Goal: Find contact information: Find contact information

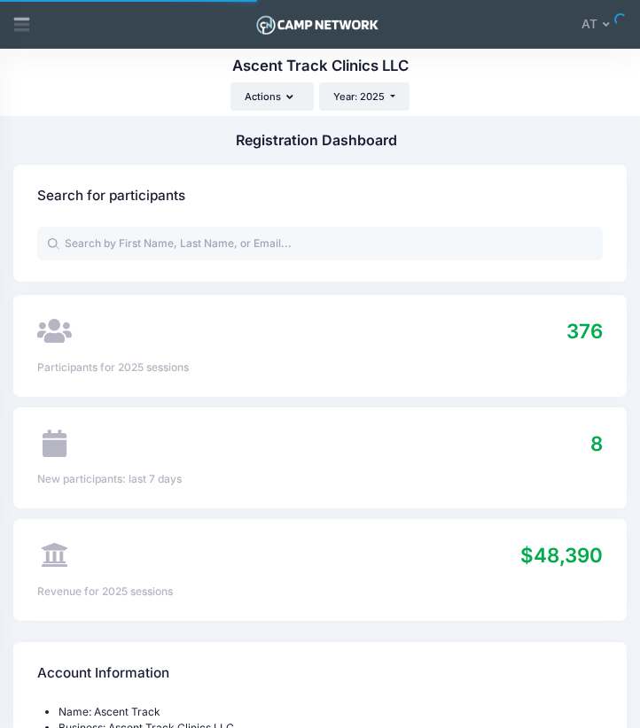
select select
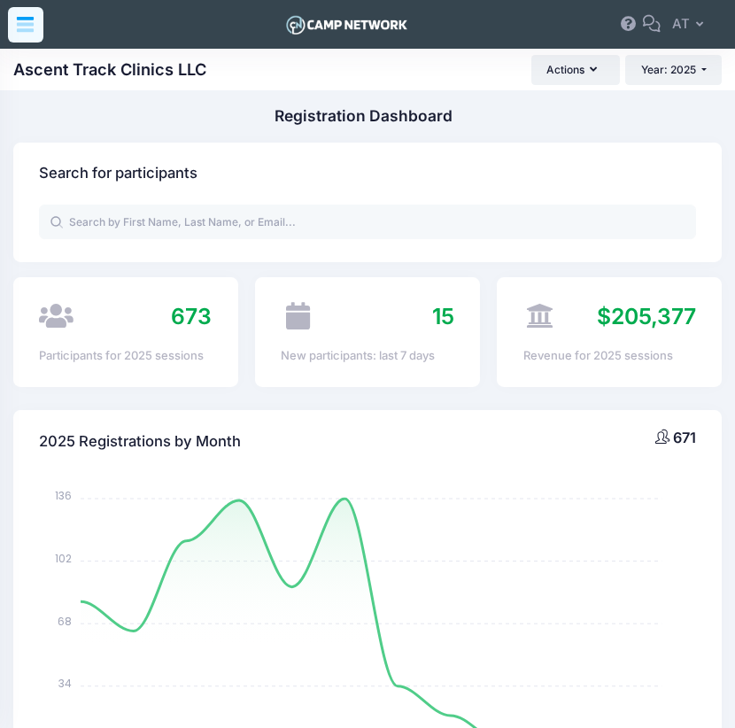
click at [17, 27] on icon at bounding box center [25, 24] width 20 height 20
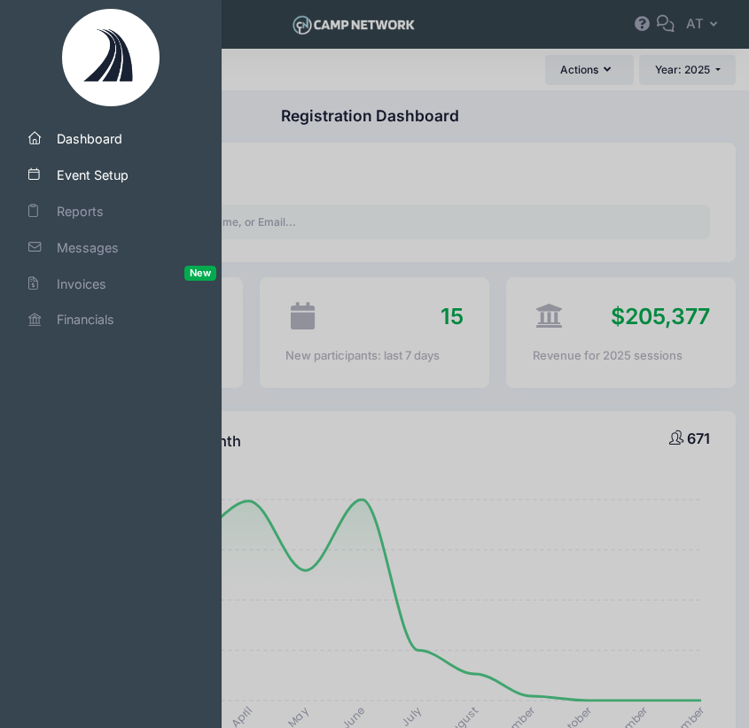
click at [74, 164] on link "Event Setup" at bounding box center [111, 175] width 210 height 36
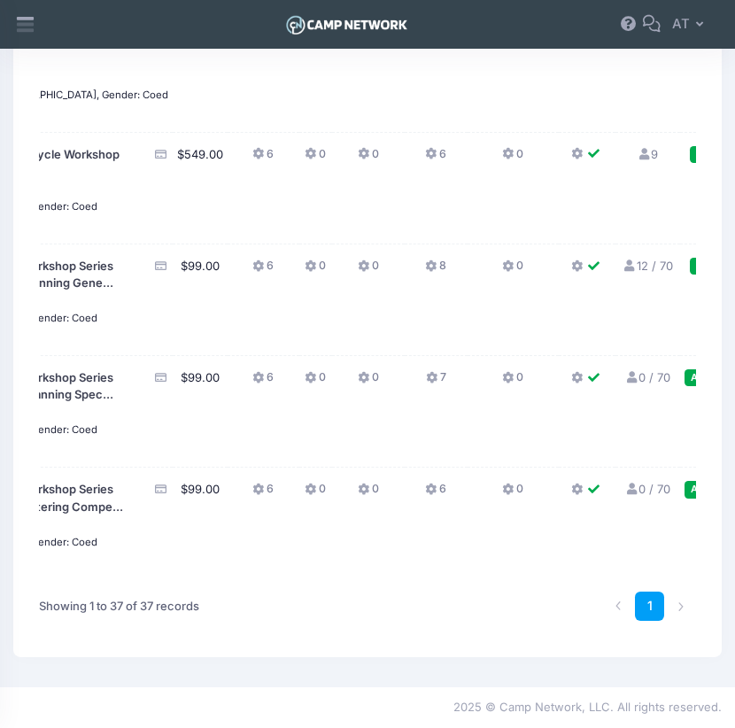
scroll to position [0, 153]
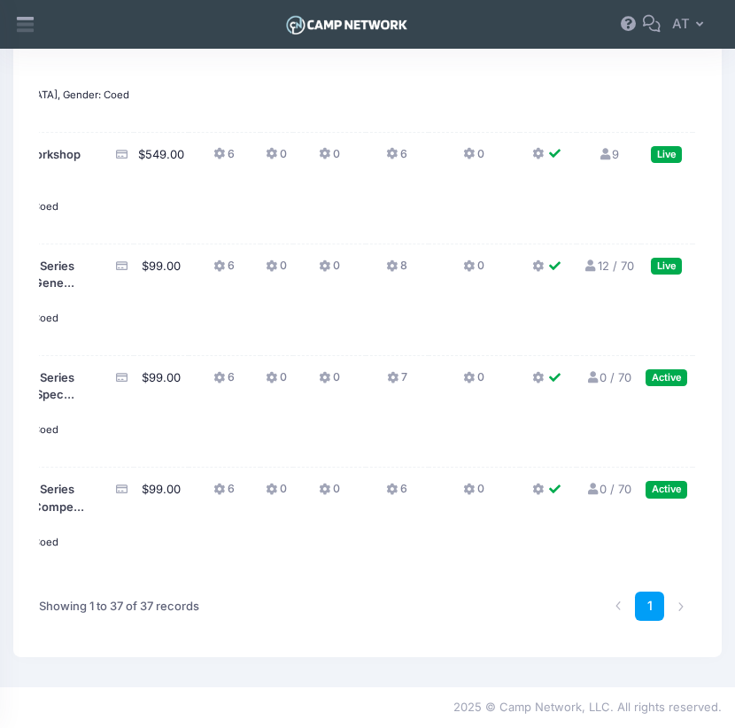
click at [584, 273] on link "12 / 70 Full" at bounding box center [609, 266] width 50 height 14
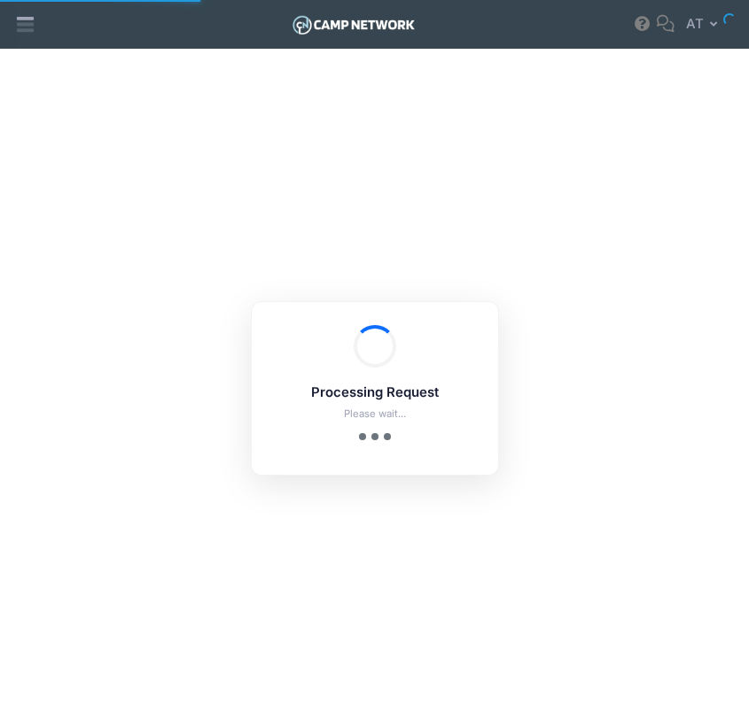
select select "10"
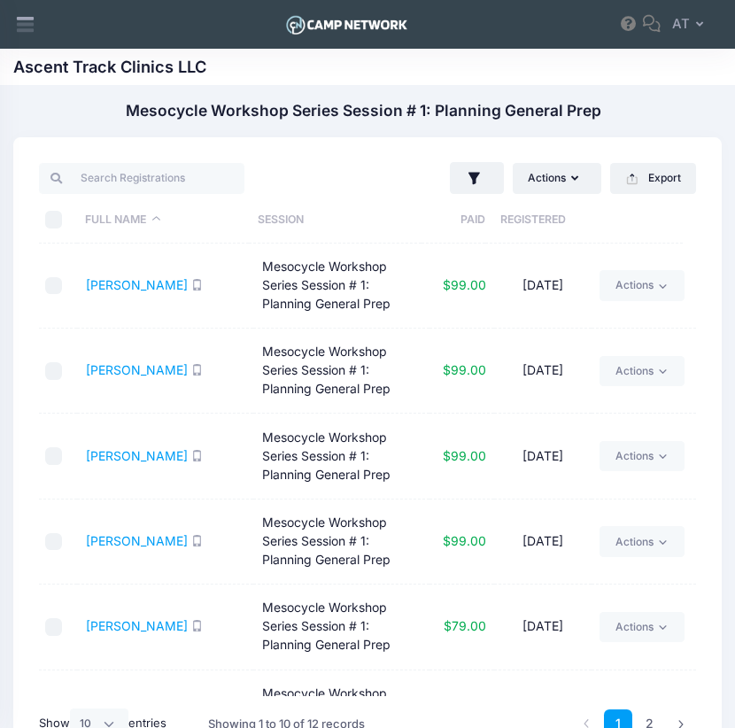
click at [536, 224] on th "Registered" at bounding box center [532, 220] width 95 height 47
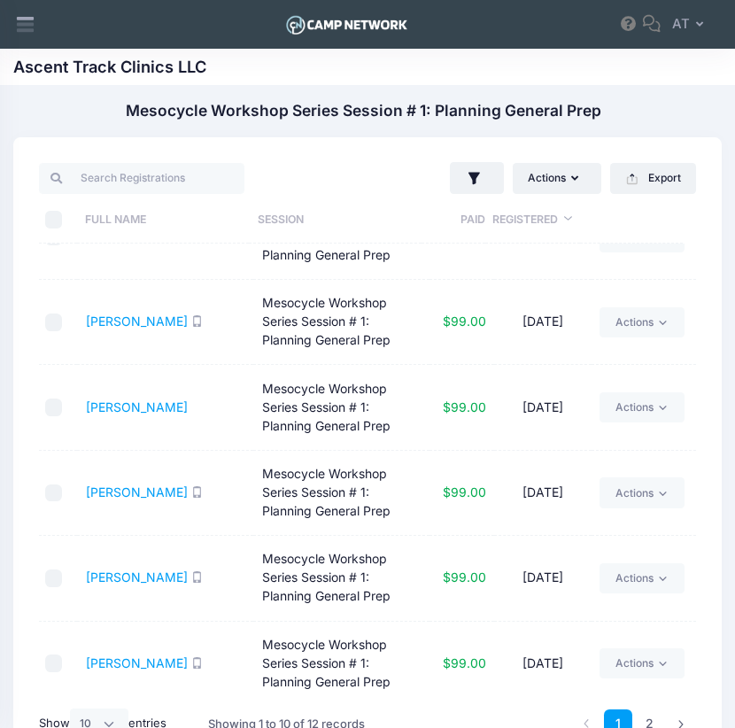
scroll to position [175, 0]
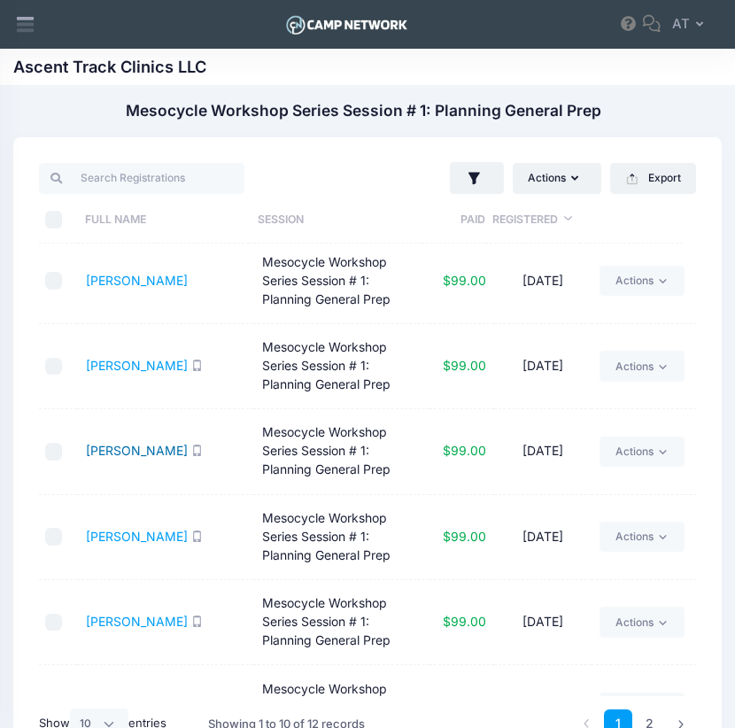
click at [127, 443] on link "Dunn, Bill" at bounding box center [137, 450] width 102 height 15
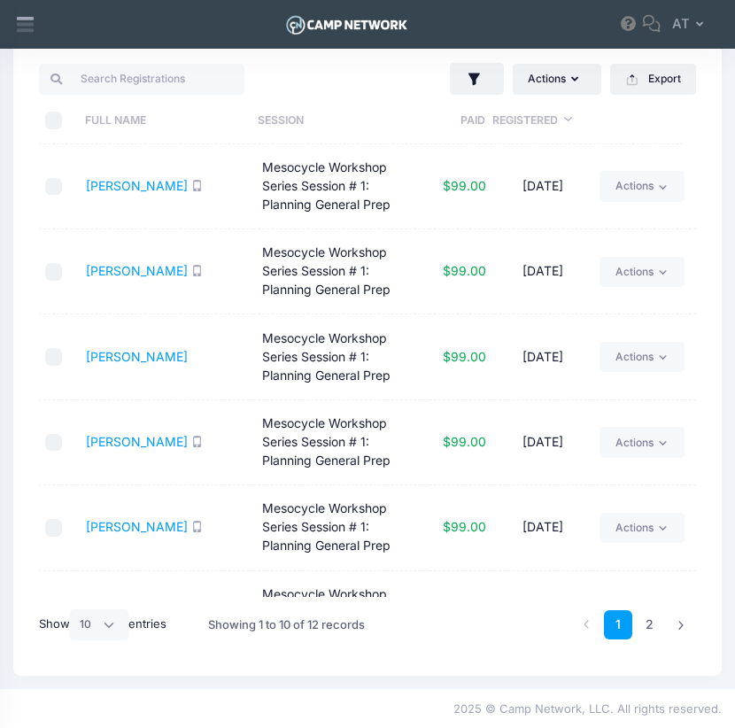
scroll to position [0, 0]
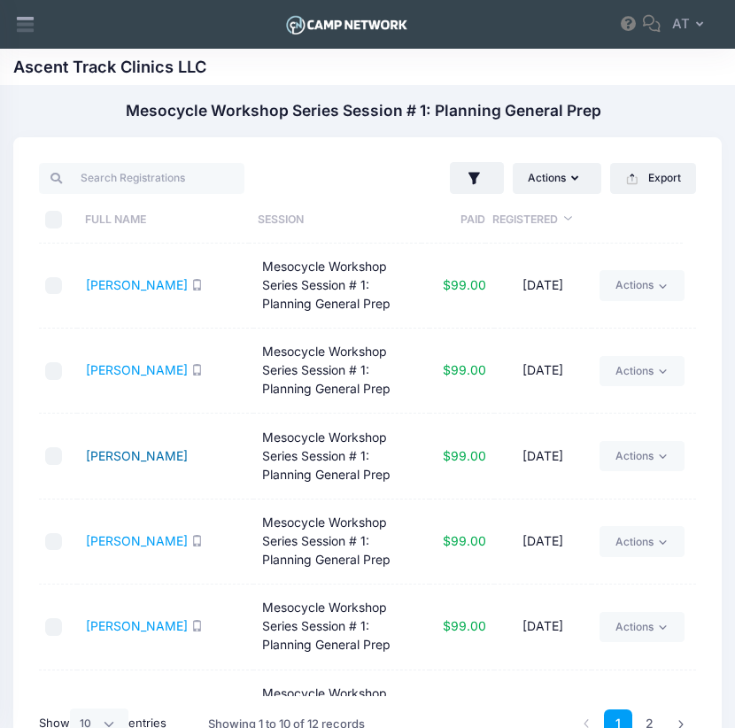
click at [135, 448] on link "Pearson, Andrew" at bounding box center [137, 455] width 102 height 15
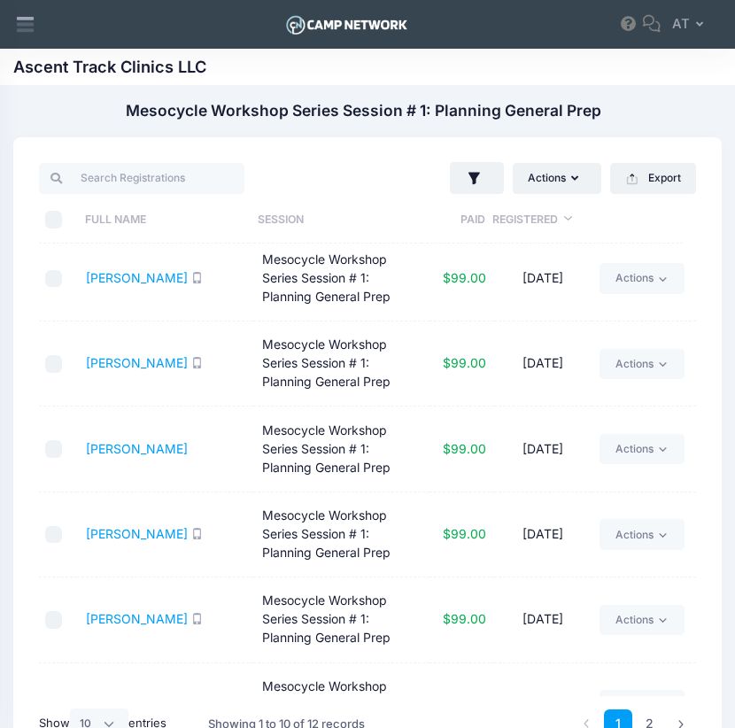
scroll to position [11, 0]
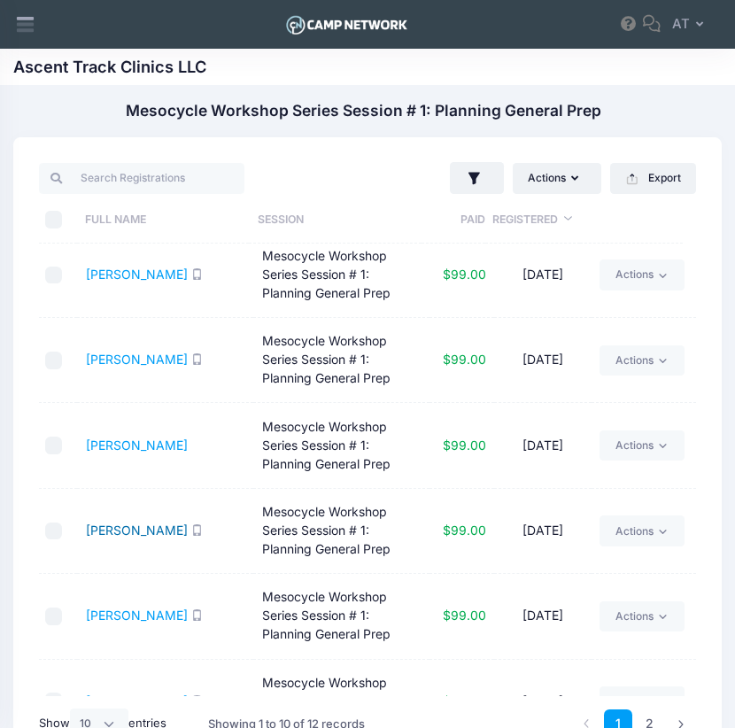
click at [149, 524] on link "Dickerson, Yelena" at bounding box center [137, 530] width 102 height 15
click at [132, 352] on link "[PERSON_NAME]" at bounding box center [137, 359] width 102 height 15
click at [123, 278] on link "[PERSON_NAME]" at bounding box center [137, 274] width 102 height 15
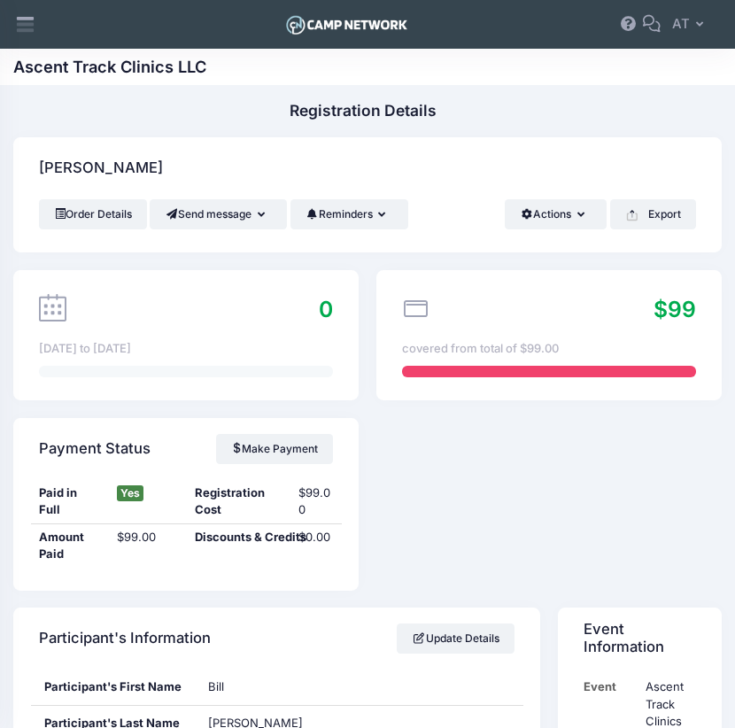
scroll to position [468, 0]
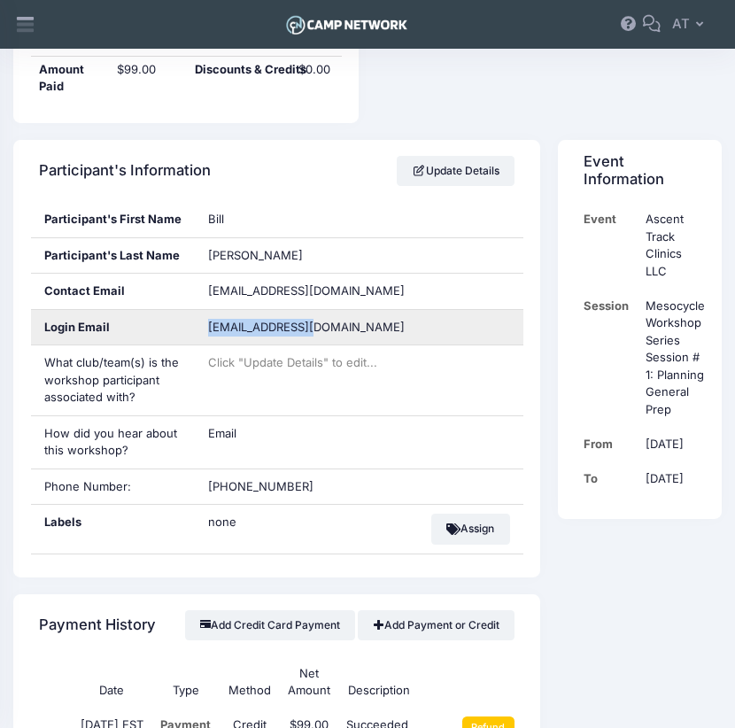
drag, startPoint x: 335, startPoint y: 322, endPoint x: 210, endPoint y: 324, distance: 124.9
click at [210, 324] on span "bdunn1531@me.com" at bounding box center [318, 328] width 221 height 18
copy span "bdunn1531@me.com"
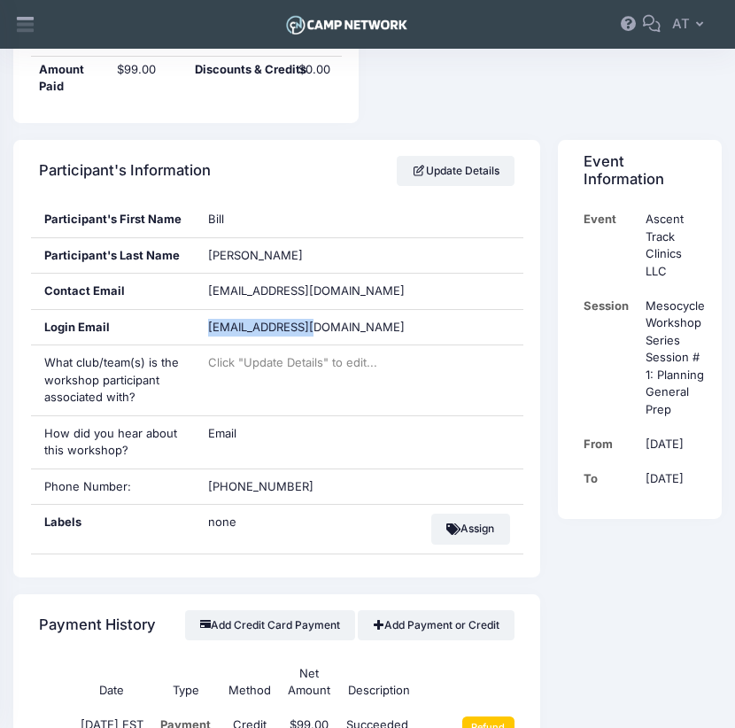
scroll to position [0, 0]
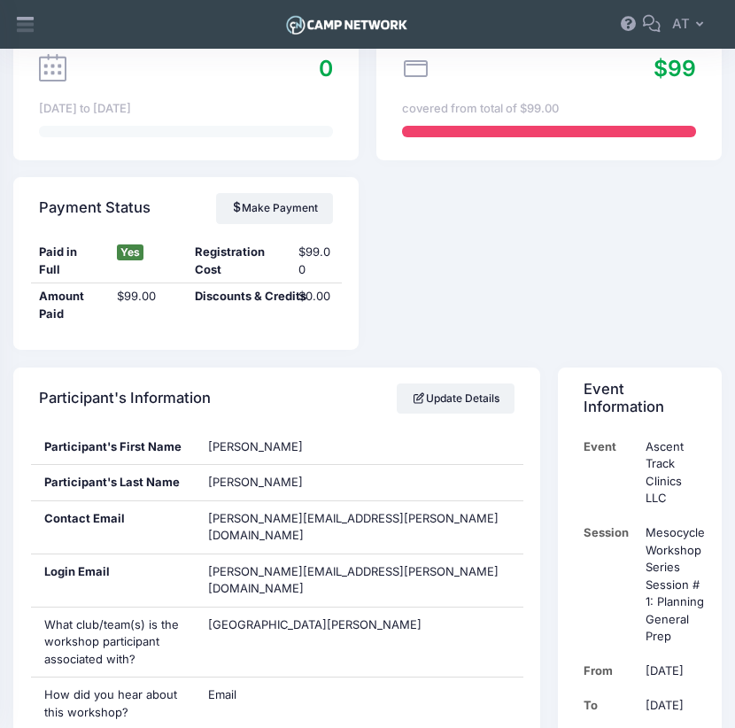
scroll to position [315, 0]
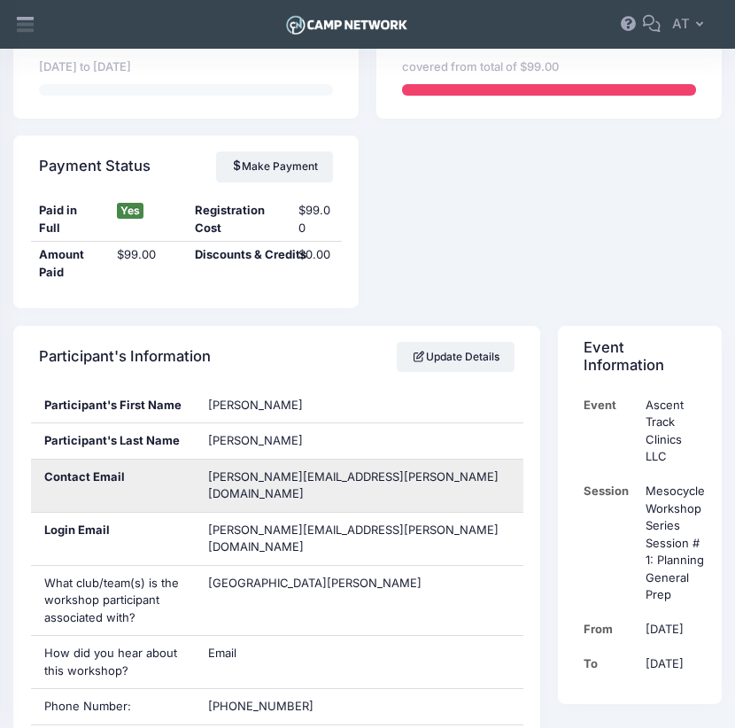
click at [384, 470] on div "andrews.pearson@hotmail.com" at bounding box center [359, 486] width 329 height 52
drag, startPoint x: 378, startPoint y: 471, endPoint x: 203, endPoint y: 477, distance: 175.5
click at [203, 477] on div "andrews.pearson@hotmail.com" at bounding box center [359, 486] width 329 height 52
copy span "andrews.pearson@hotmail.com"
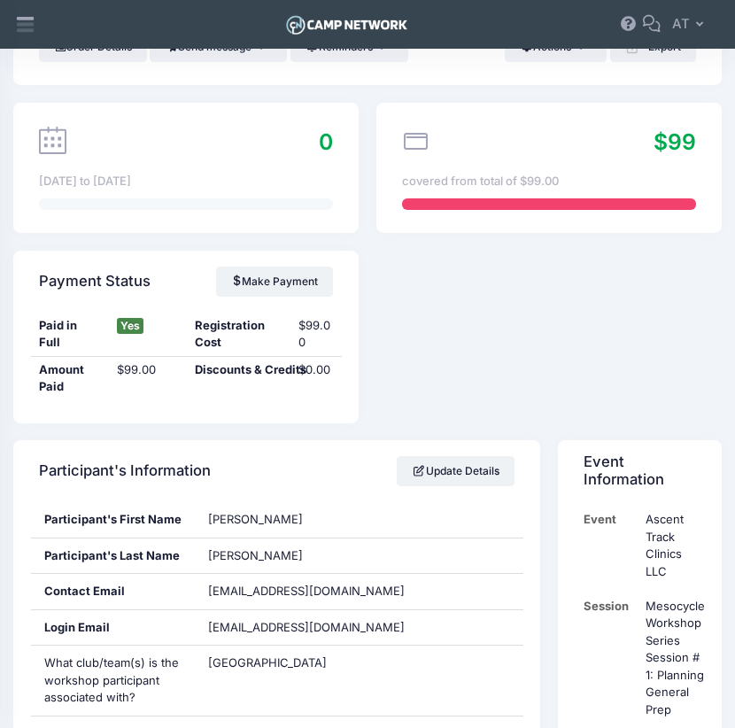
scroll to position [316, 0]
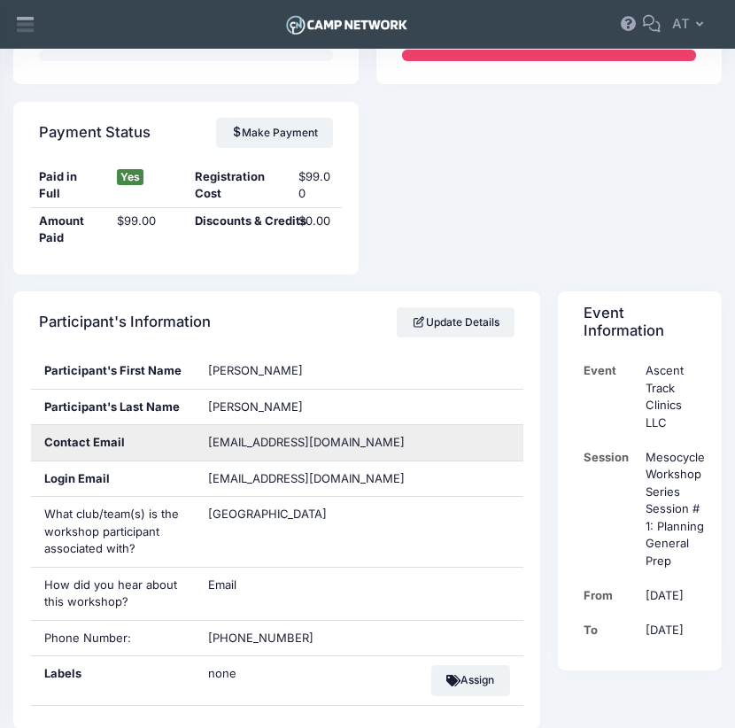
click at [337, 442] on span "[EMAIL_ADDRESS][DOMAIN_NAME]" at bounding box center [306, 442] width 197 height 14
click at [349, 437] on div "[EMAIL_ADDRESS][DOMAIN_NAME]" at bounding box center [359, 442] width 329 height 35
drag, startPoint x: 342, startPoint y: 440, endPoint x: 207, endPoint y: 439, distance: 134.6
click at [208, 439] on span "[EMAIL_ADDRESS][DOMAIN_NAME]" at bounding box center [306, 442] width 197 height 14
copy span "[EMAIL_ADDRESS][DOMAIN_NAME]"
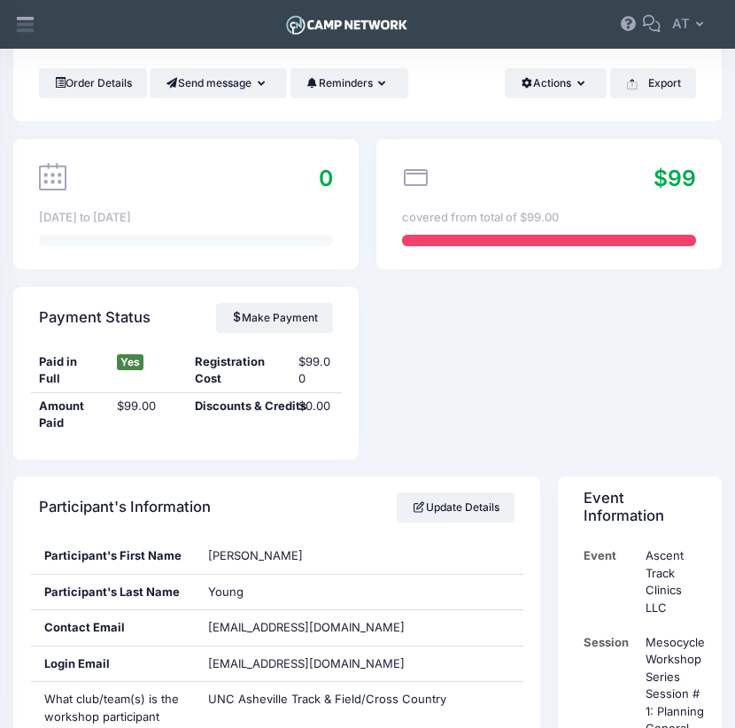
scroll to position [474, 0]
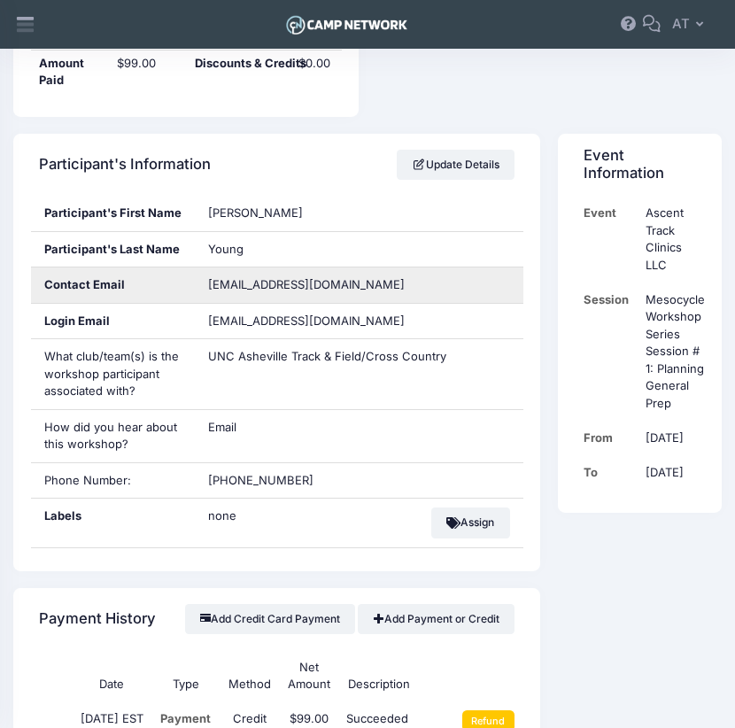
click at [331, 278] on div "nyoung5@unca.edu" at bounding box center [359, 285] width 329 height 35
click at [325, 281] on div "nyoung5@unca.edu" at bounding box center [359, 285] width 329 height 35
click at [324, 285] on div "nyoung5@unca.edu" at bounding box center [359, 285] width 329 height 35
click at [322, 283] on div "nyoung5@unca.edu" at bounding box center [359, 285] width 329 height 35
drag, startPoint x: 319, startPoint y: 279, endPoint x: 201, endPoint y: 282, distance: 117.8
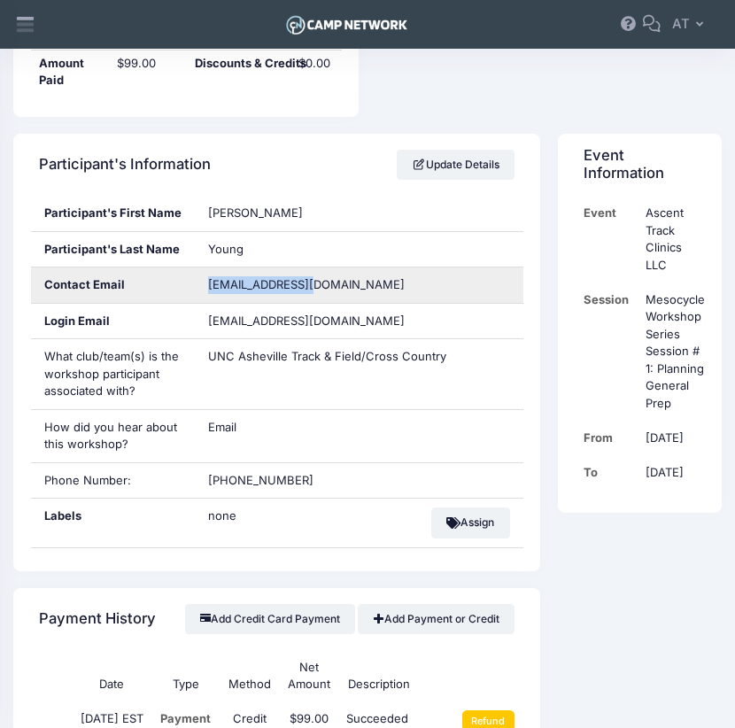
click at [201, 282] on div "nyoung5@unca.edu" at bounding box center [359, 285] width 329 height 35
copy span "nyoung5@unca.edu"
drag, startPoint x: 695, startPoint y: 239, endPoint x: 450, endPoint y: 278, distance: 248.4
click at [450, 277] on div "nyoung5@unca.edu" at bounding box center [359, 285] width 329 height 35
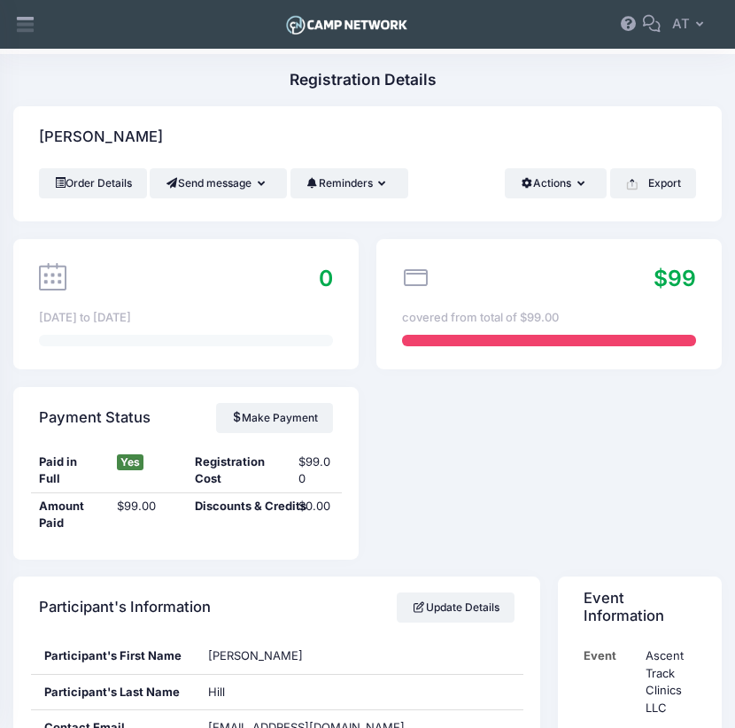
scroll to position [200, 0]
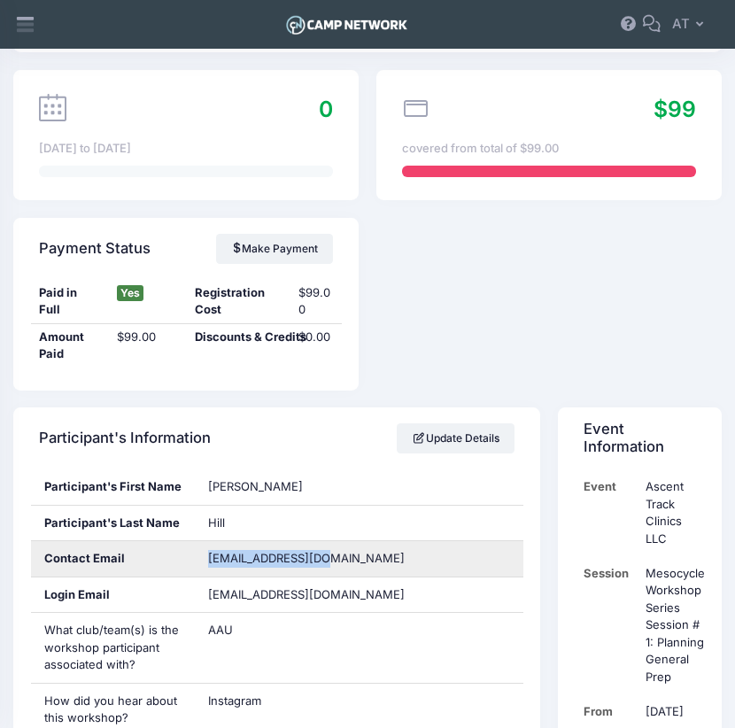
drag, startPoint x: 330, startPoint y: 555, endPoint x: 206, endPoint y: 558, distance: 124.1
click at [206, 558] on div "prayingnupe@me.com" at bounding box center [359, 558] width 329 height 35
copy span "prayingnupe@me.com"
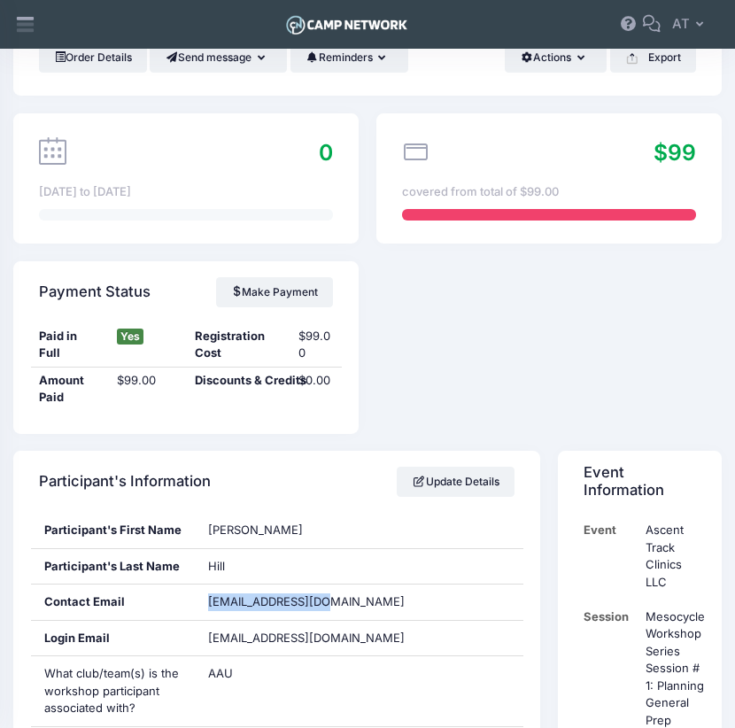
scroll to position [0, 0]
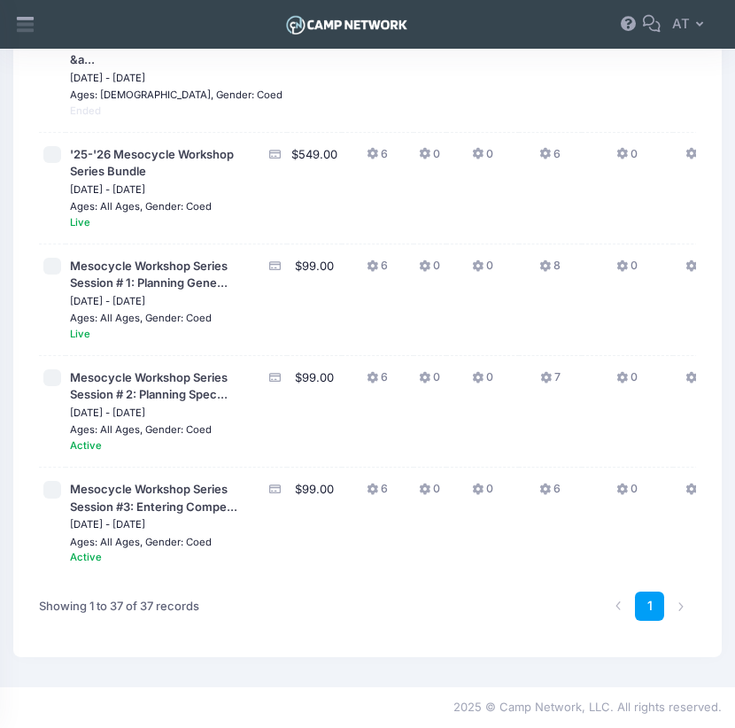
scroll to position [4484, 0]
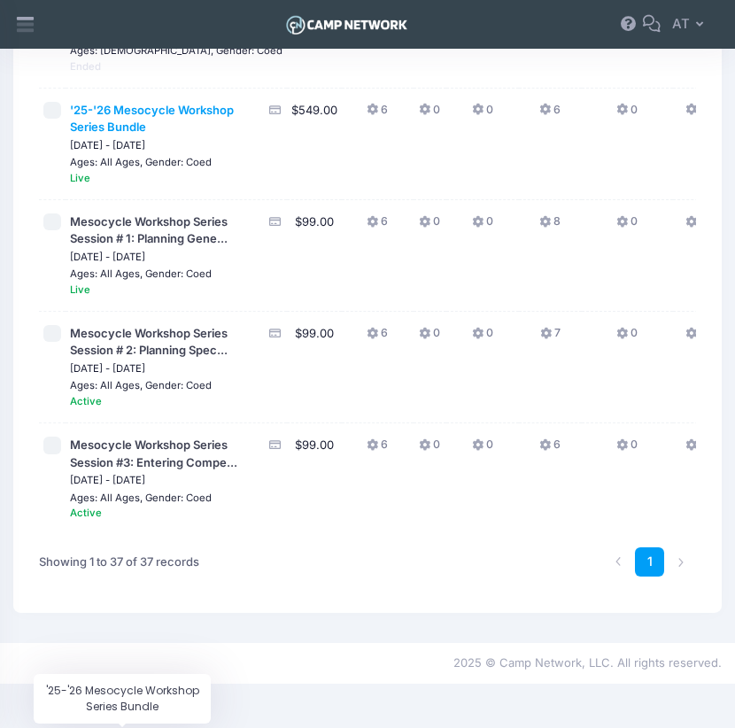
click at [124, 135] on span "'25-'26 Mesocycle Workshop Series Bundle" at bounding box center [152, 119] width 164 height 32
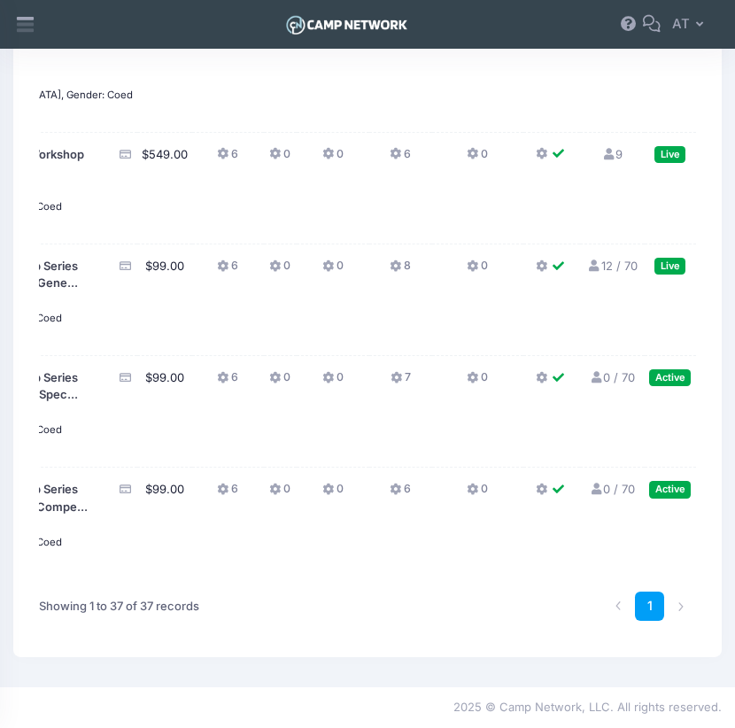
scroll to position [0, 150]
click at [601, 161] on link "9 Full" at bounding box center [611, 154] width 21 height 14
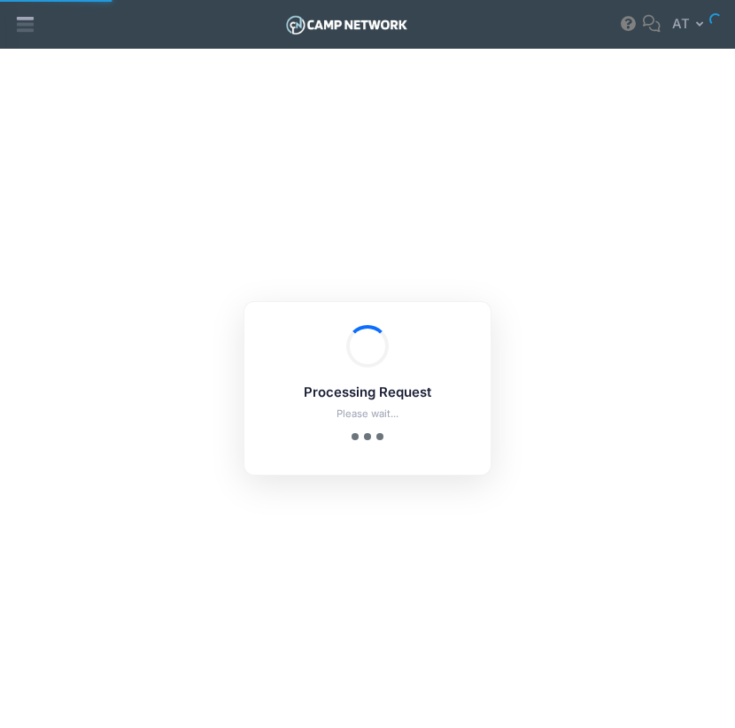
select select "10"
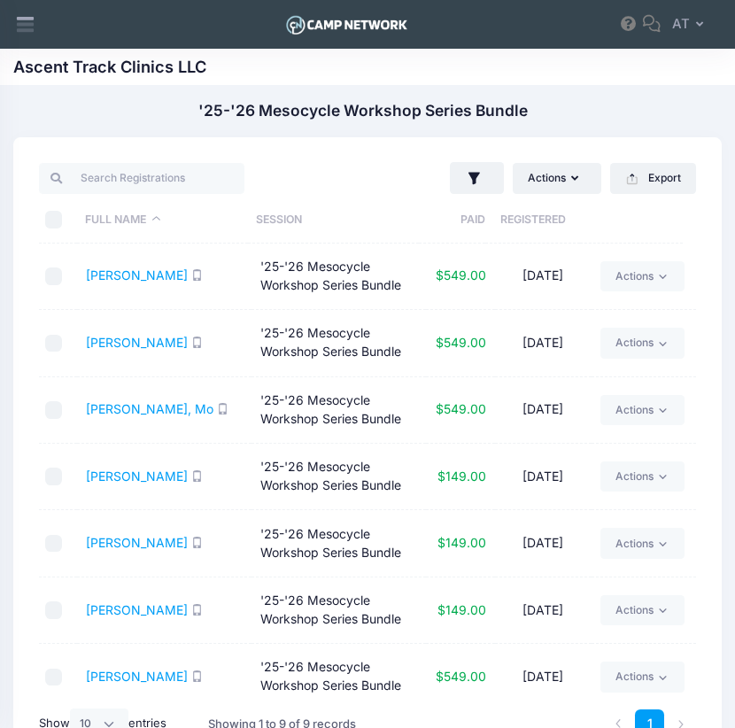
click at [520, 221] on th "Registered" at bounding box center [532, 220] width 95 height 47
click at [521, 221] on th "Registered" at bounding box center [532, 220] width 95 height 47
click at [143, 345] on link "[PERSON_NAME]" at bounding box center [137, 342] width 102 height 15
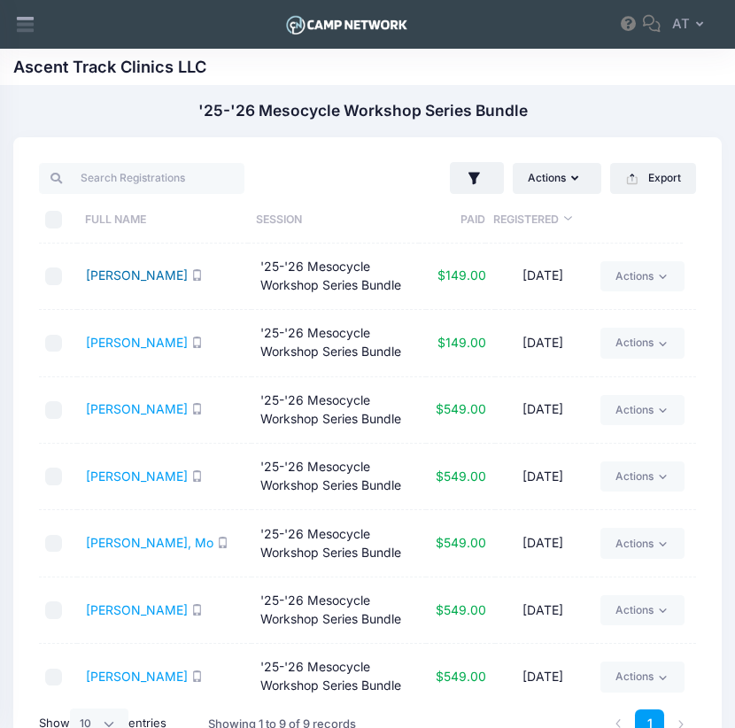
click at [105, 274] on link "Matthews, Xavier" at bounding box center [137, 275] width 102 height 15
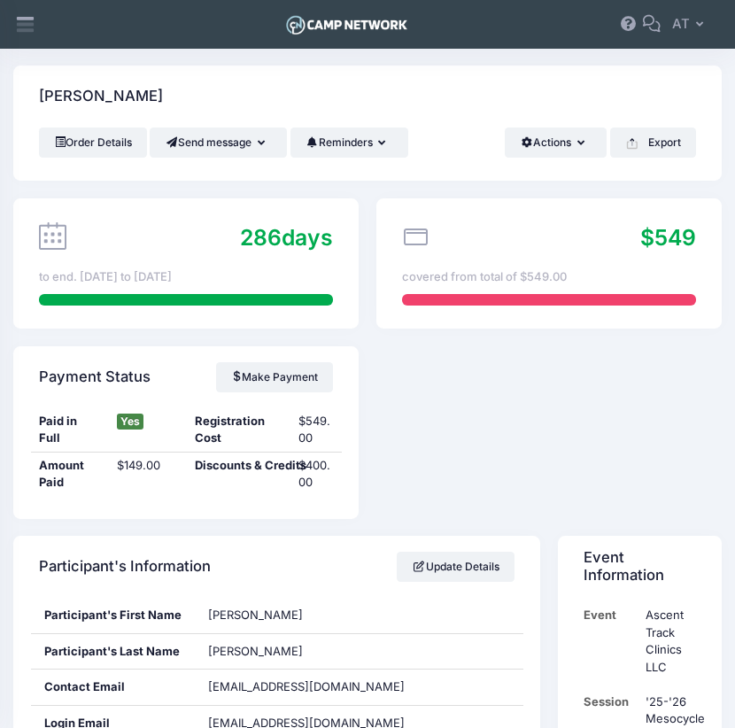
scroll to position [108, 0]
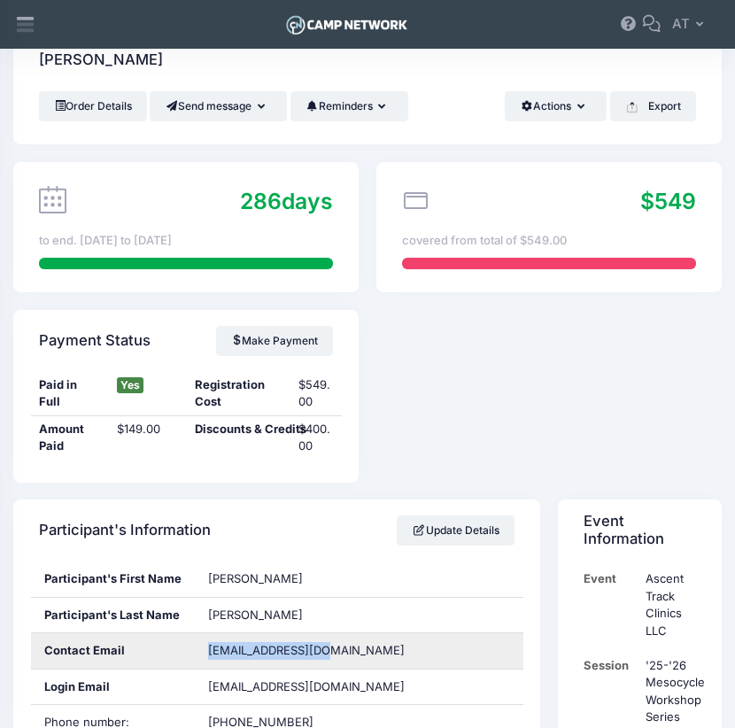
drag, startPoint x: 332, startPoint y: 652, endPoint x: 195, endPoint y: 646, distance: 137.4
click at [195, 646] on div "[EMAIL_ADDRESS][DOMAIN_NAME]" at bounding box center [359, 650] width 329 height 35
copy span "[EMAIL_ADDRESS][DOMAIN_NAME]"
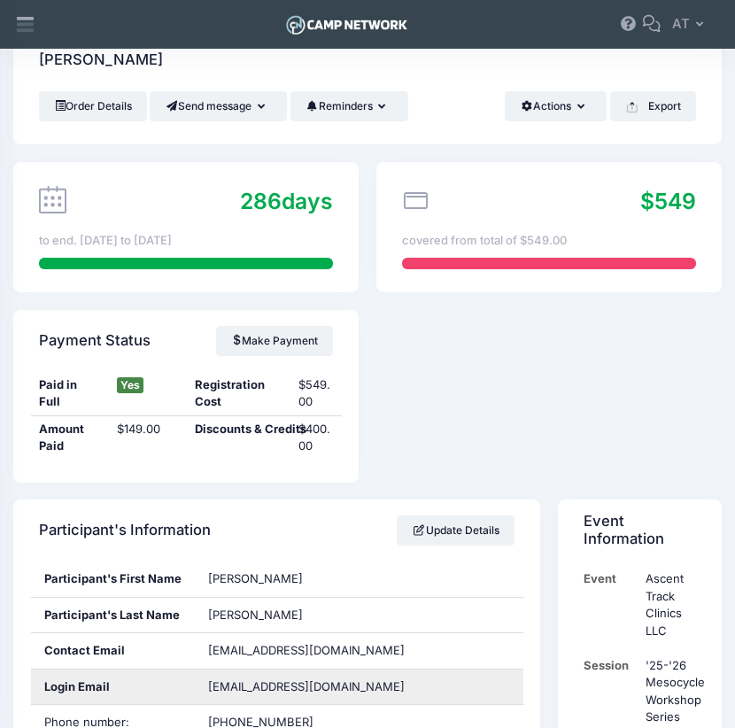
click at [345, 679] on span "[EMAIL_ADDRESS][DOMAIN_NAME]" at bounding box center [318, 688] width 221 height 18
drag, startPoint x: 306, startPoint y: 682, endPoint x: 199, endPoint y: 686, distance: 107.3
click at [199, 686] on div "humphreyhj@gmail.com" at bounding box center [359, 687] width 329 height 35
copy span "humphreyhj@gmail.com"
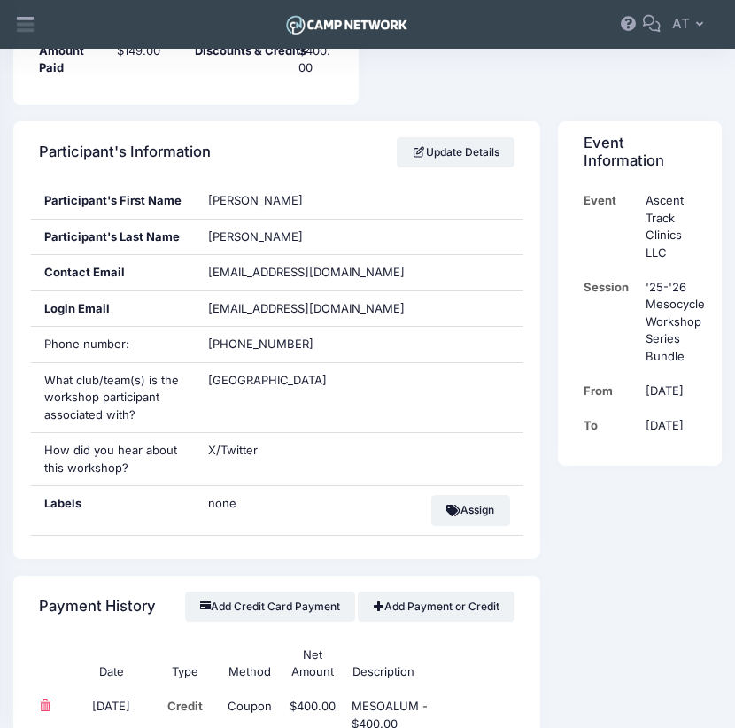
scroll to position [483, 0]
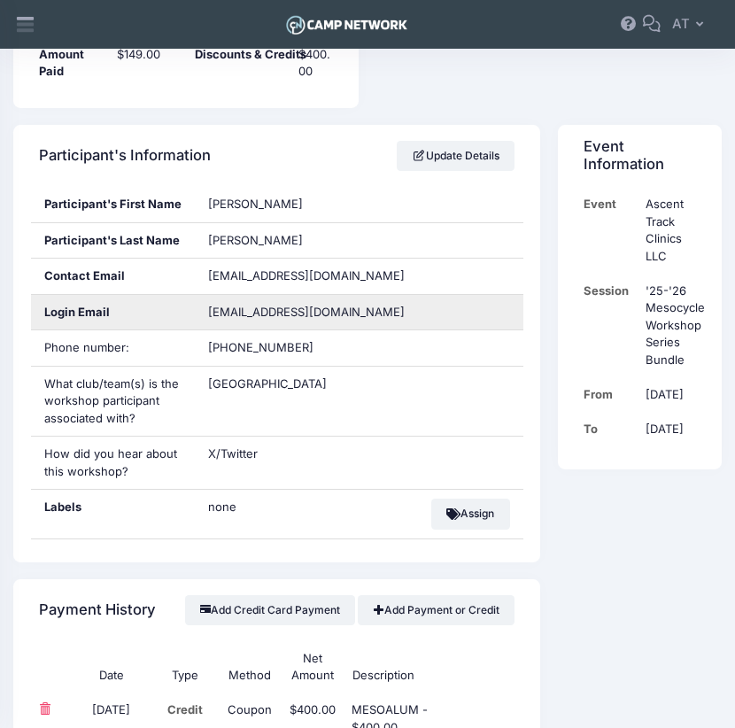
click at [428, 306] on span "[EMAIL_ADDRESS][DOMAIN_NAME]" at bounding box center [318, 313] width 221 height 18
drag, startPoint x: 412, startPoint y: 307, endPoint x: 207, endPoint y: 313, distance: 204.7
click at [208, 313] on span "[EMAIL_ADDRESS][DOMAIN_NAME]" at bounding box center [318, 313] width 221 height 18
copy span "[EMAIL_ADDRESS][DOMAIN_NAME]"
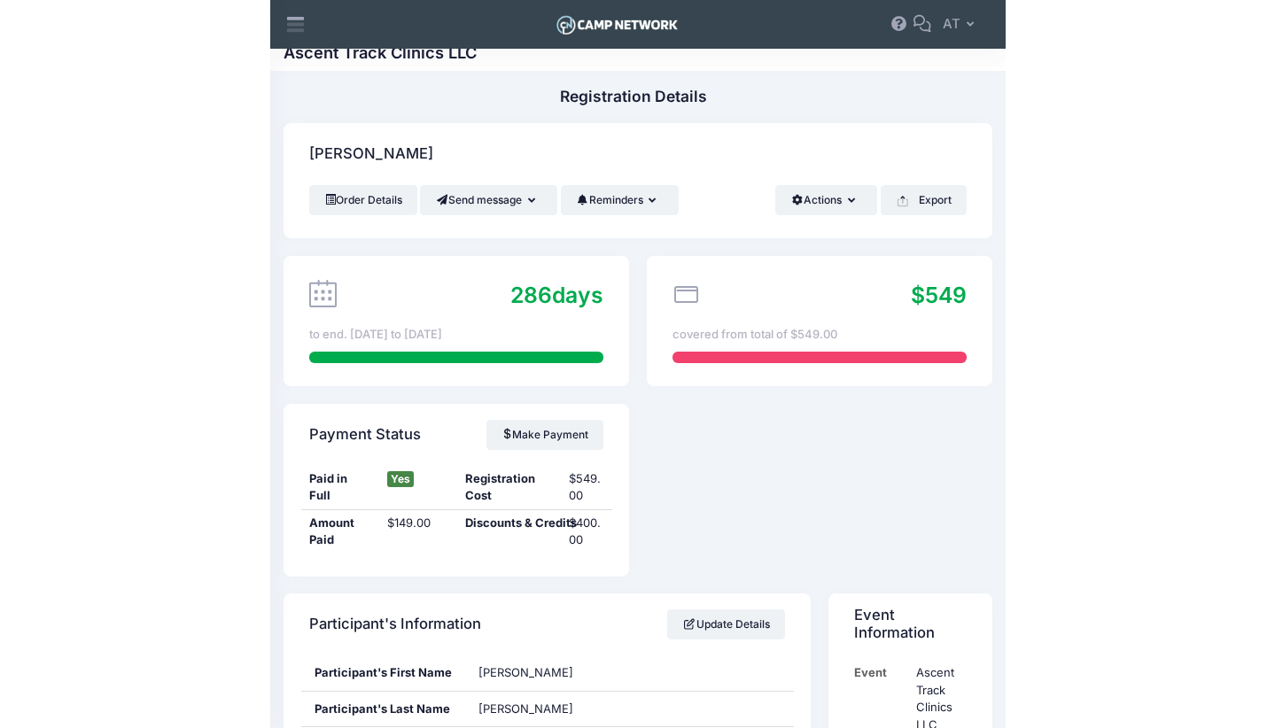
scroll to position [0, 0]
